Goal: Find specific page/section: Find specific page/section

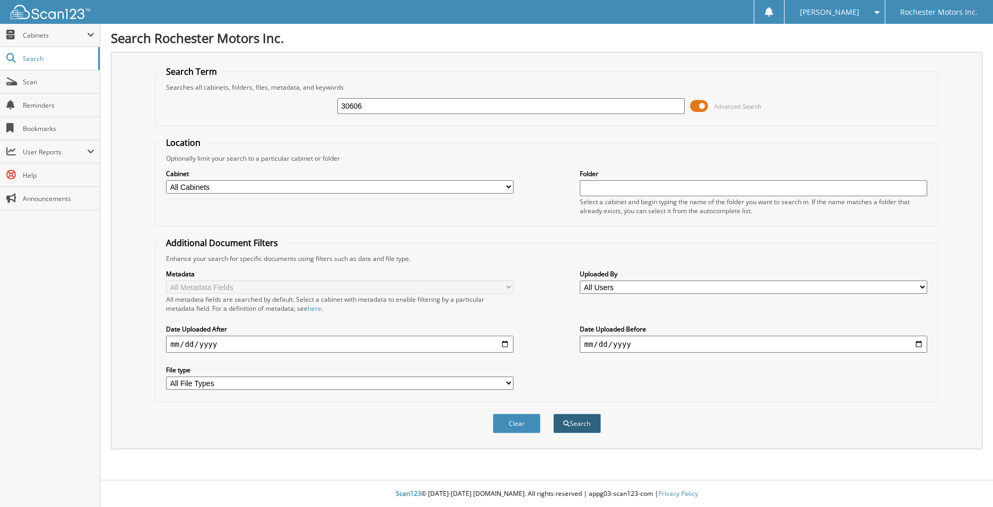
type input "30606"
click at [587, 424] on button "Search" at bounding box center [578, 424] width 48 height 20
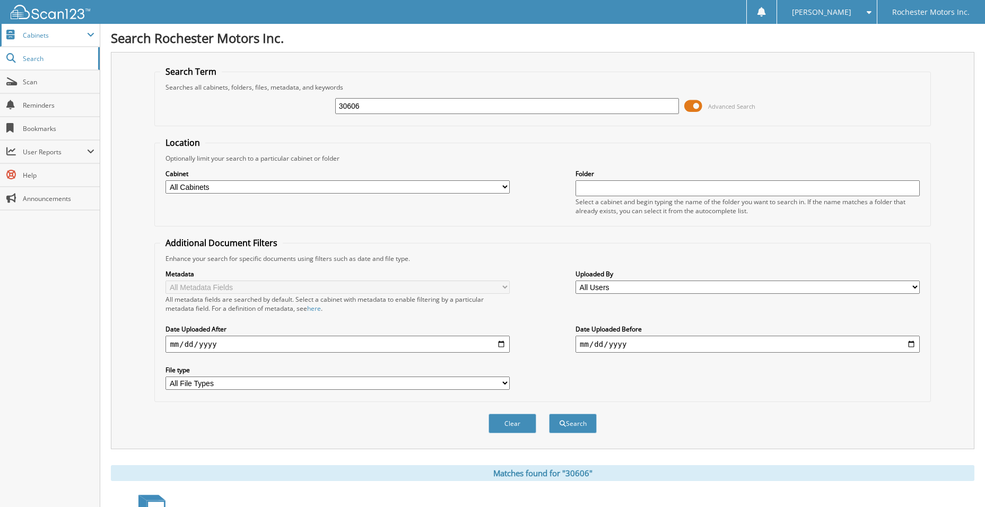
click at [91, 32] on span at bounding box center [90, 35] width 7 height 8
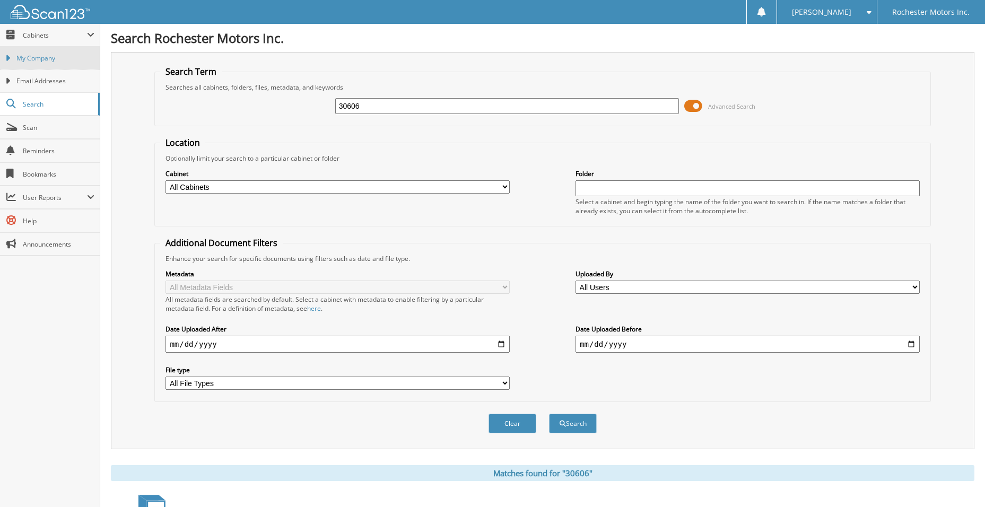
click at [71, 57] on span "My Company" at bounding box center [55, 59] width 78 height 10
